Goal: Information Seeking & Learning: Learn about a topic

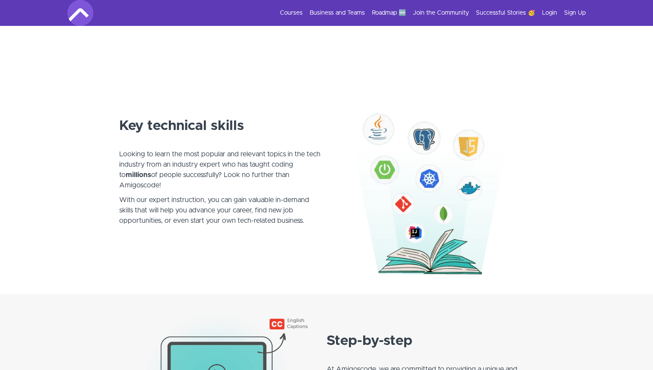
scroll to position [427, 0]
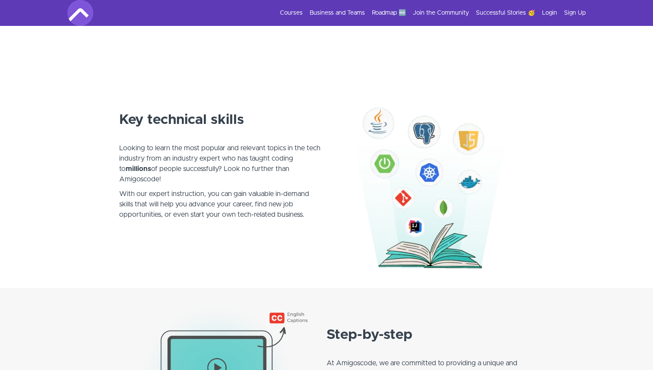
click at [54, 179] on section "Key technical skills Looking to learn the most popular and relevant topics in t…" at bounding box center [326, 178] width 653 height 219
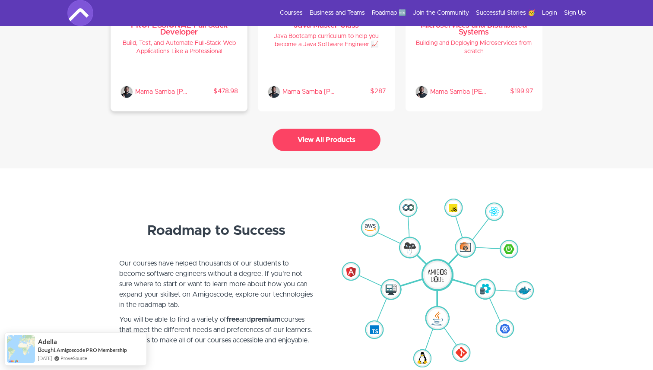
scroll to position [1958, 0]
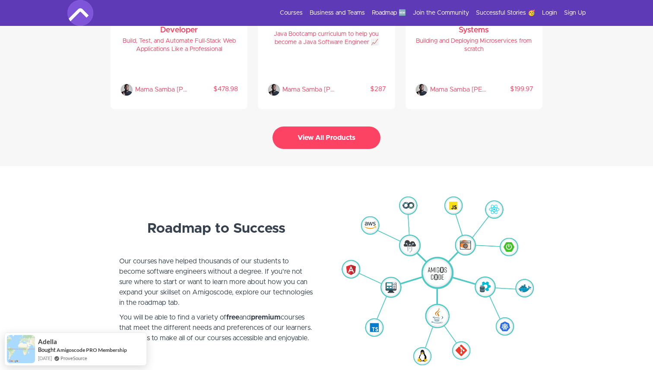
click at [319, 130] on button "View All Products" at bounding box center [326, 137] width 108 height 22
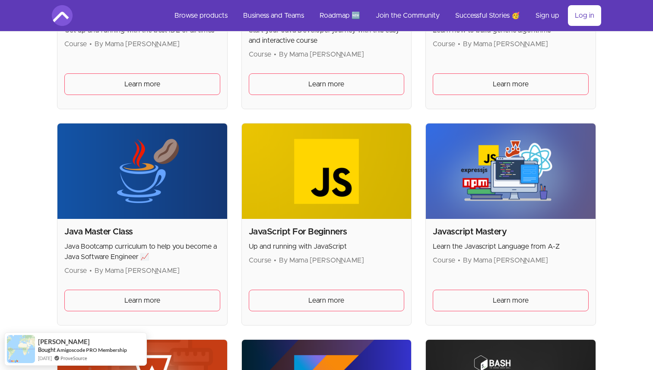
scroll to position [964, 0]
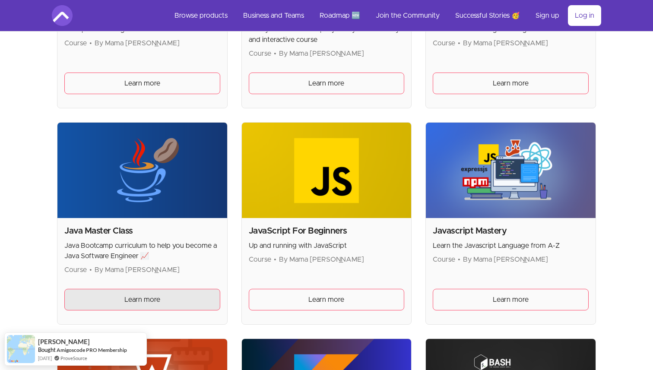
click at [151, 297] on span "Learn more" at bounding box center [142, 299] width 36 height 10
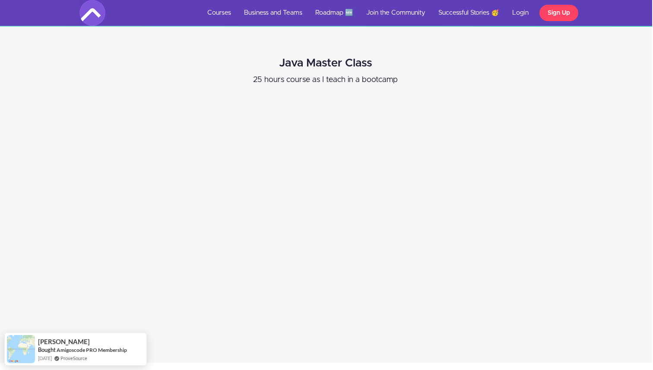
scroll to position [218, 1]
